Goal: Navigation & Orientation: Find specific page/section

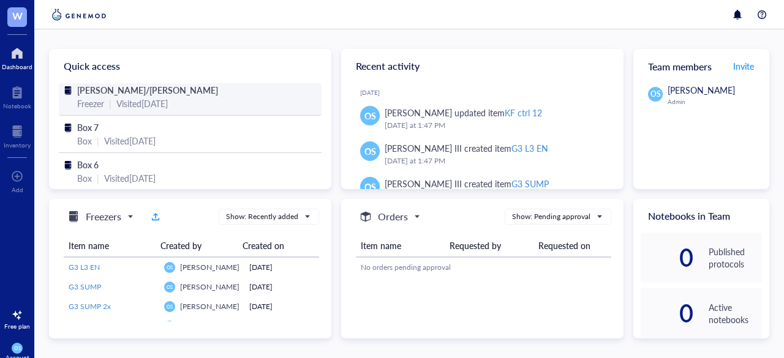
click at [111, 95] on span "[PERSON_NAME]/[PERSON_NAME]" at bounding box center [147, 90] width 141 height 12
